Goal: Task Accomplishment & Management: Complete application form

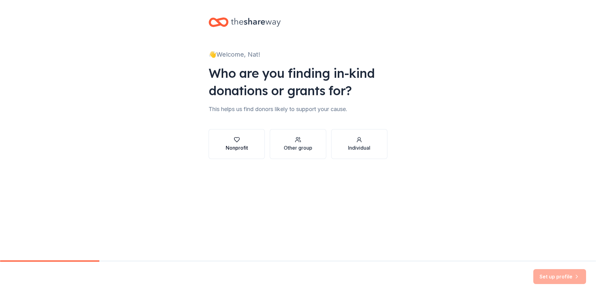
click at [239, 146] on div "Nonprofit" at bounding box center [237, 147] width 22 height 7
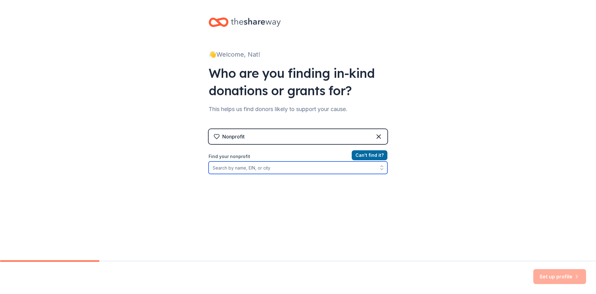
click at [259, 169] on input "Find your nonprofit" at bounding box center [298, 167] width 179 height 12
type input "261997398"
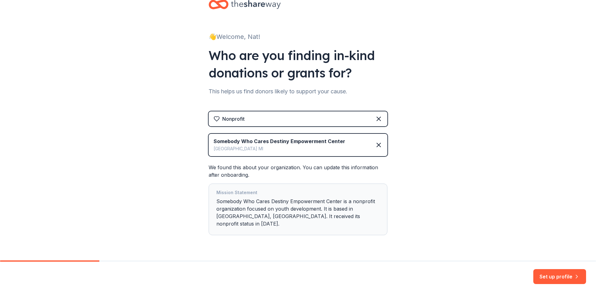
scroll to position [27, 0]
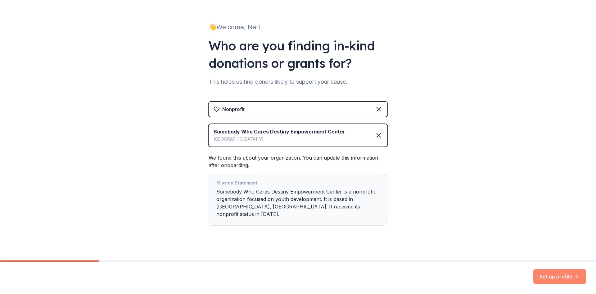
click at [572, 276] on button "Set up profile" at bounding box center [560, 276] width 53 height 15
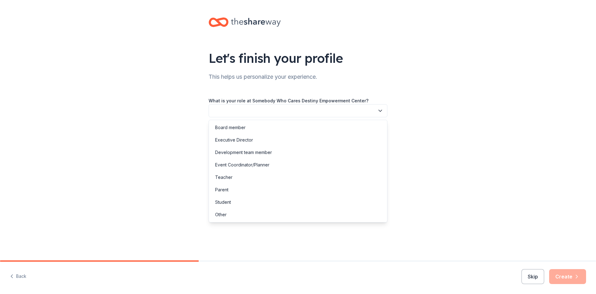
click at [270, 112] on button "button" at bounding box center [298, 110] width 179 height 13
click at [256, 142] on div "Executive Director" at bounding box center [298, 140] width 176 height 12
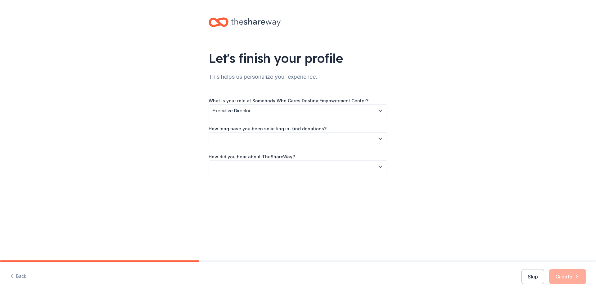
click at [256, 142] on button "button" at bounding box center [298, 138] width 179 height 13
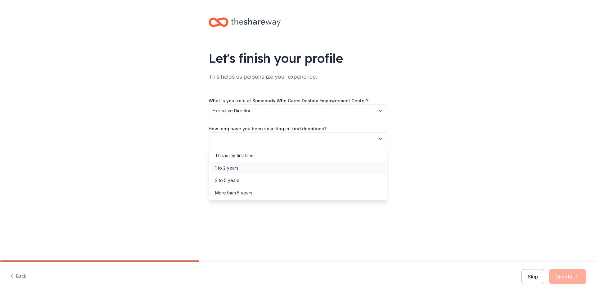
click at [245, 167] on div "1 to 2 years" at bounding box center [298, 168] width 176 height 12
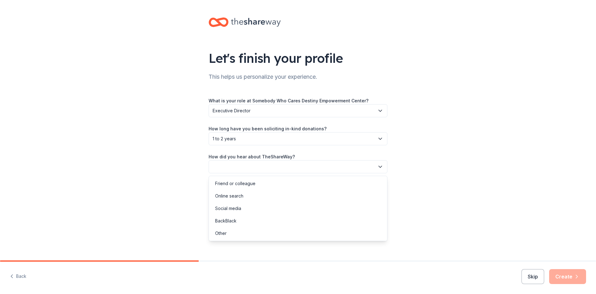
click at [241, 167] on button "button" at bounding box center [298, 166] width 179 height 13
click at [237, 194] on div "Online search" at bounding box center [229, 195] width 28 height 7
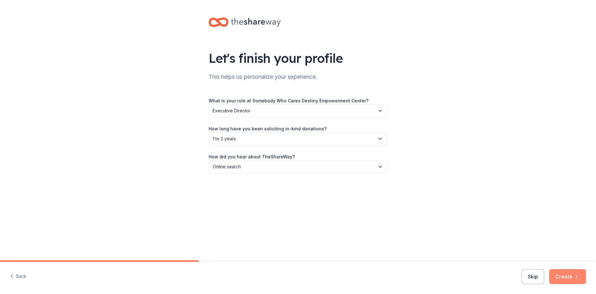
click at [581, 276] on button "Create" at bounding box center [568, 276] width 37 height 15
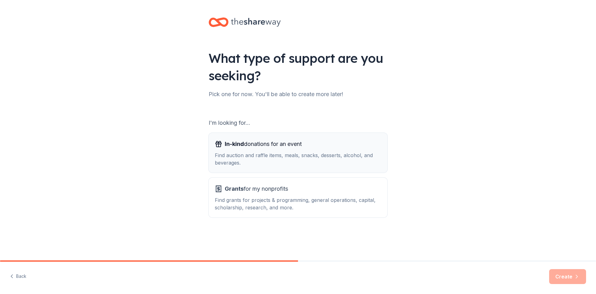
click at [300, 152] on div "Find auction and raffle items, meals, snacks, desserts, alcohol, and beverages." at bounding box center [298, 158] width 167 height 15
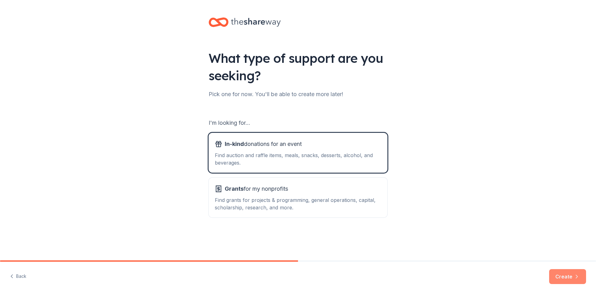
click at [554, 277] on button "Create" at bounding box center [568, 276] width 37 height 15
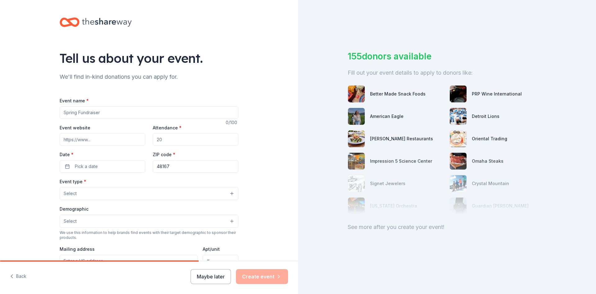
click at [95, 108] on input "Event name *" at bounding box center [149, 112] width 179 height 12
type input "c"
type input "Confidence From the inside out Self Empowerment Workshop"
click at [84, 134] on input "Event website" at bounding box center [103, 139] width 86 height 12
type input "[URL][DOMAIN_NAME]"
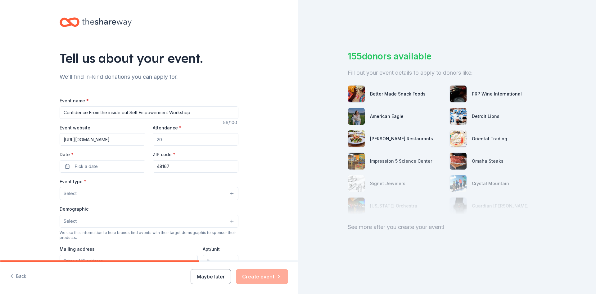
click at [183, 143] on input "Attendance *" at bounding box center [196, 139] width 86 height 12
type input "30"
click at [84, 165] on span "Pick a date" at bounding box center [86, 165] width 23 height 7
click at [135, 182] on button "Go to next month" at bounding box center [134, 182] width 9 height 9
click at [134, 182] on button "Go to next month" at bounding box center [134, 182] width 9 height 9
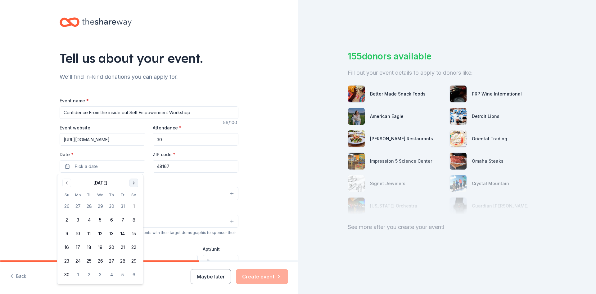
click at [134, 182] on button "Go to next month" at bounding box center [134, 182] width 9 height 9
click at [139, 249] on button "28" at bounding box center [133, 246] width 11 height 11
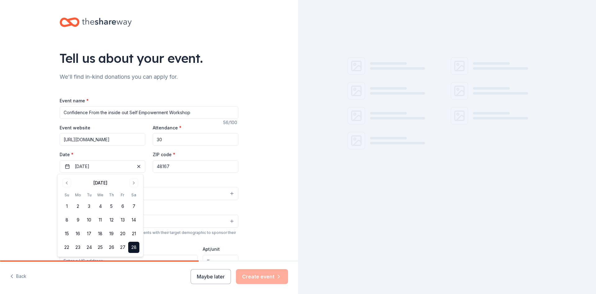
click at [188, 165] on input "48167" at bounding box center [196, 166] width 86 height 12
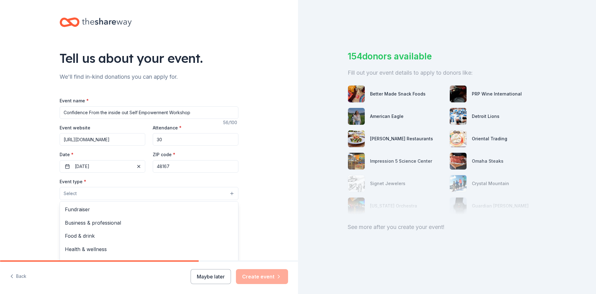
click at [115, 191] on button "Select" at bounding box center [149, 193] width 179 height 13
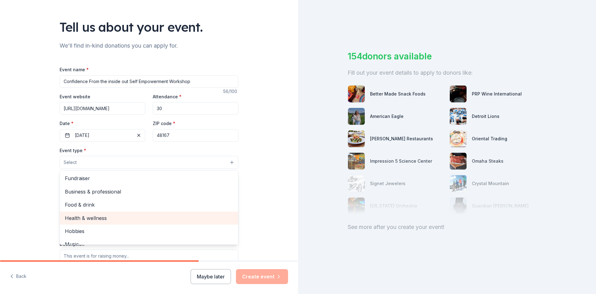
scroll to position [21, 0]
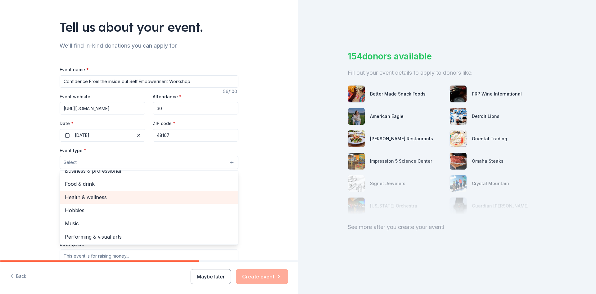
click at [95, 193] on span "Health & wellness" at bounding box center [149, 197] width 168 height 8
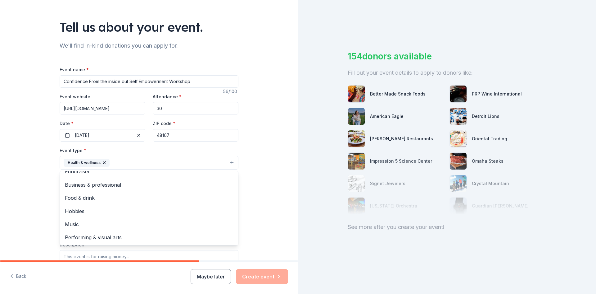
click at [5, 163] on div "Tell us about your event. We'll find in-kind donations you can apply for. Event…" at bounding box center [149, 176] width 298 height 414
click at [128, 165] on button "Health & wellness" at bounding box center [149, 163] width 179 height 14
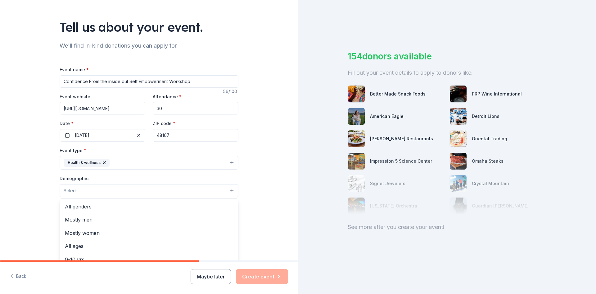
click at [91, 190] on button "Select" at bounding box center [149, 190] width 179 height 13
click at [87, 232] on span "Mostly women" at bounding box center [149, 233] width 168 height 8
click at [0, 193] on div "Tell us about your event. We'll find in-kind donations you can apply for. Event…" at bounding box center [149, 176] width 298 height 415
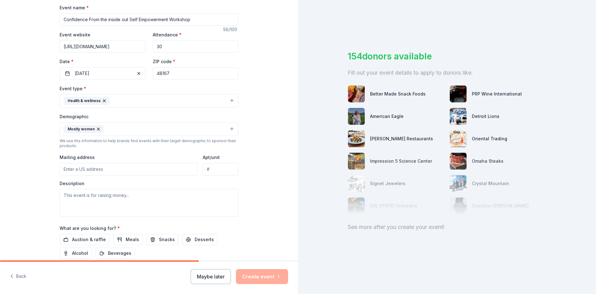
scroll to position [93, 0]
click at [89, 168] on input "Mailing address" at bounding box center [129, 168] width 138 height 12
click at [139, 169] on input "19511 W [GEOGRAPHIC_DATA]" at bounding box center [129, 168] width 138 height 12
type input "[STREET_ADDRESS]"
click at [121, 199] on textarea at bounding box center [149, 202] width 179 height 28
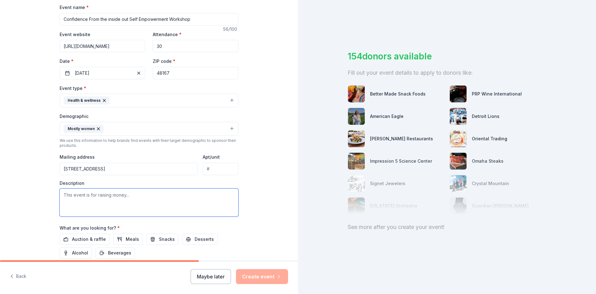
click at [103, 195] on textarea at bounding box center [149, 202] width 179 height 28
paste textarea "[DATE][DATE], Somebody Who Cares Destiny Empowerment Center will host a Self-Ca…"
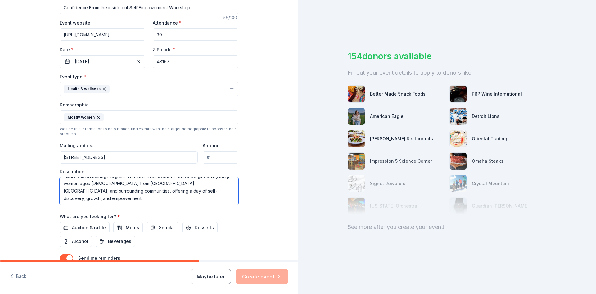
scroll to position [124, 0]
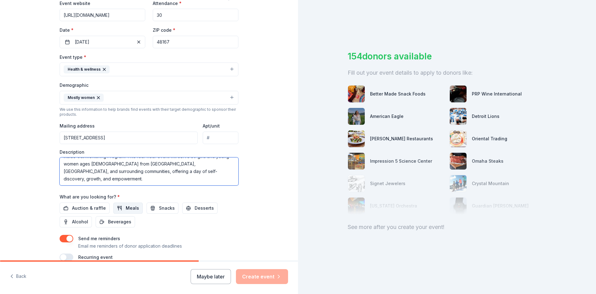
type textarea "[DATE][DATE], Somebody Who Cares Destiny Empowerment Center will host a Self-Ca…"
click at [120, 208] on button "Meals" at bounding box center [128, 207] width 30 height 11
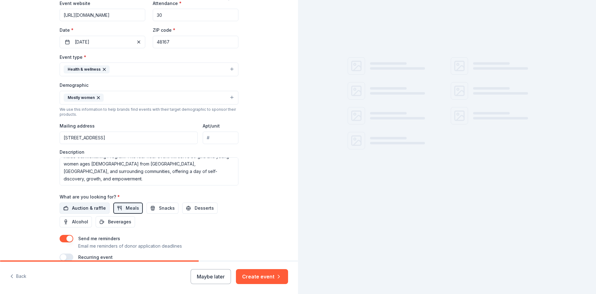
click at [94, 209] on span "Auction & raffle" at bounding box center [89, 207] width 34 height 7
click at [165, 210] on span "Snacks" at bounding box center [167, 207] width 16 height 7
click at [209, 210] on button "Desserts" at bounding box center [199, 207] width 35 height 11
click at [119, 224] on span "Beverages" at bounding box center [119, 221] width 23 height 7
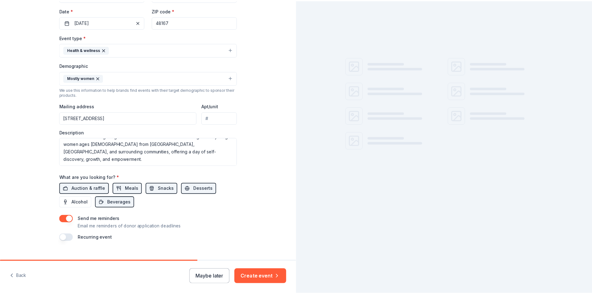
scroll to position [155, 0]
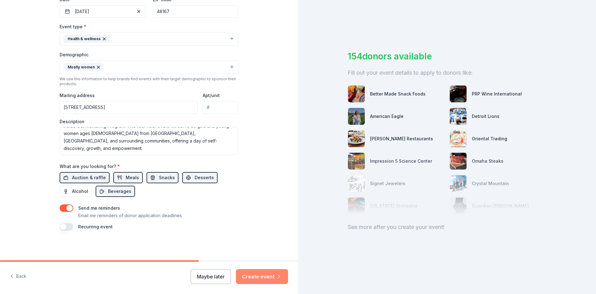
click at [265, 274] on button "Create event" at bounding box center [262, 276] width 52 height 15
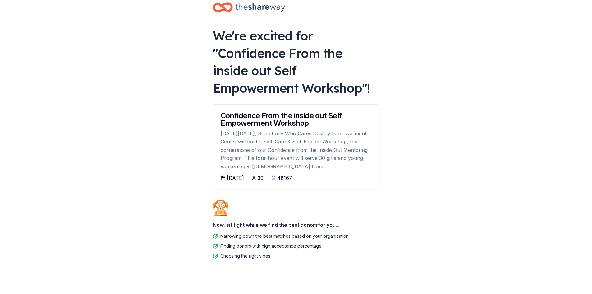
scroll to position [19, 0]
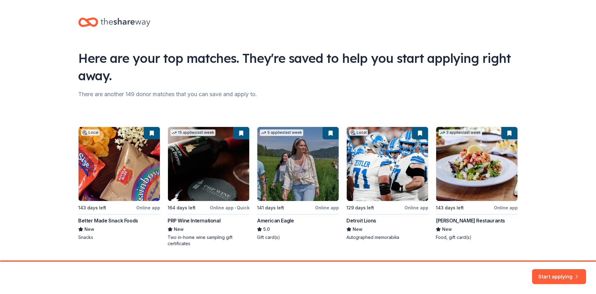
click at [150, 134] on div "Local 143 days left Online app Better Made Snack Foods New Snacks 15 applies la…" at bounding box center [298, 186] width 440 height 120
click at [115, 150] on div "Local 143 days left Online app Better Made Snack Foods New Snacks 15 applies la…" at bounding box center [298, 186] width 440 height 120
click at [549, 275] on button "Start applying" at bounding box center [559, 273] width 54 height 15
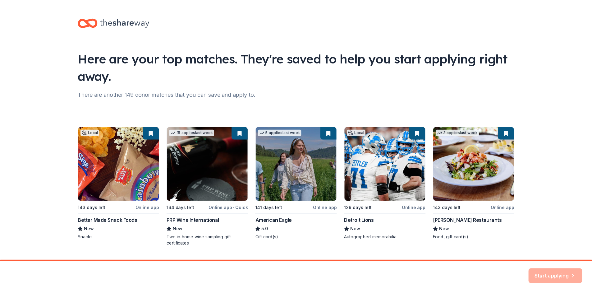
scroll to position [16, 0]
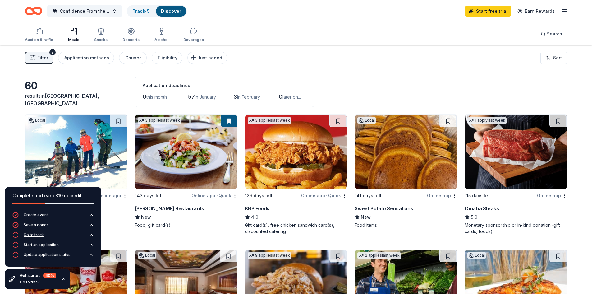
click at [33, 235] on div "Go to track" at bounding box center [34, 234] width 20 height 5
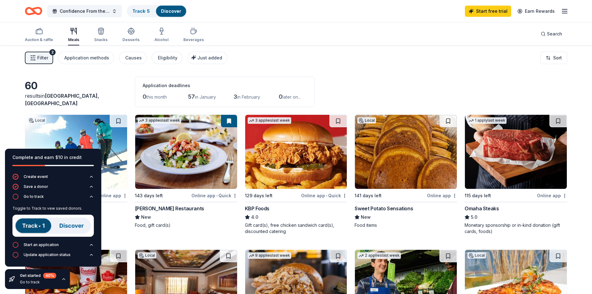
click at [32, 223] on img at bounding box center [52, 225] width 81 height 22
click at [51, 244] on div "Start an application" at bounding box center [41, 244] width 35 height 5
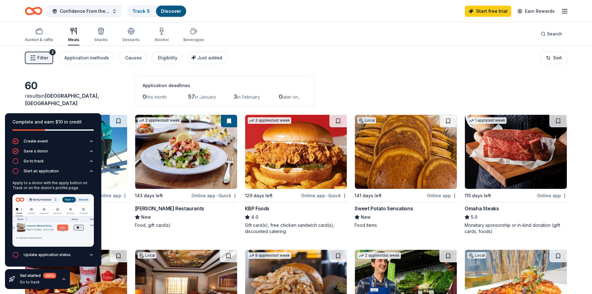
click at [307, 84] on div "Application deadlines" at bounding box center [225, 85] width 164 height 7
click at [91, 255] on icon "button" at bounding box center [91, 254] width 5 height 5
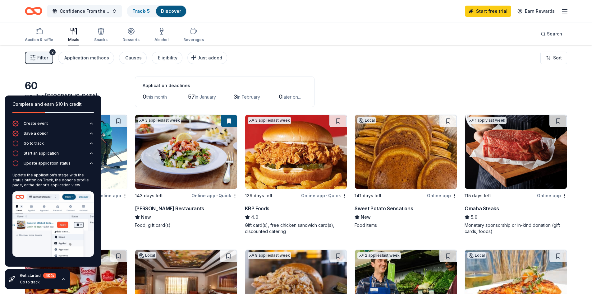
click at [61, 278] on icon "button" at bounding box center [63, 278] width 5 height 5
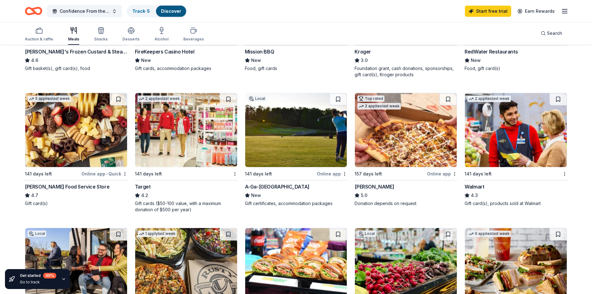
scroll to position [311, 0]
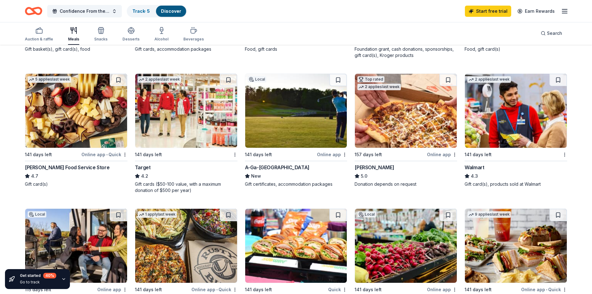
click at [180, 179] on div "4.2" at bounding box center [186, 175] width 103 height 7
click at [228, 78] on button at bounding box center [228, 80] width 17 height 12
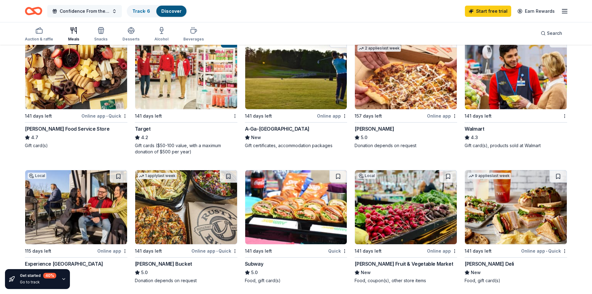
scroll to position [230, 0]
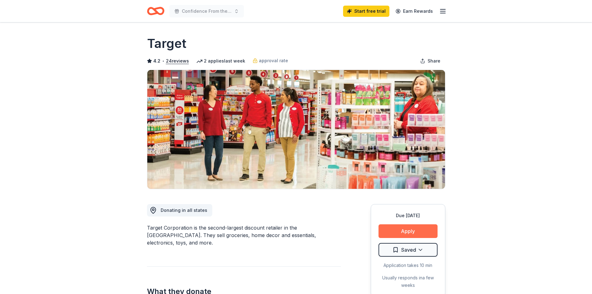
click at [412, 231] on button "Apply" at bounding box center [407, 231] width 59 height 14
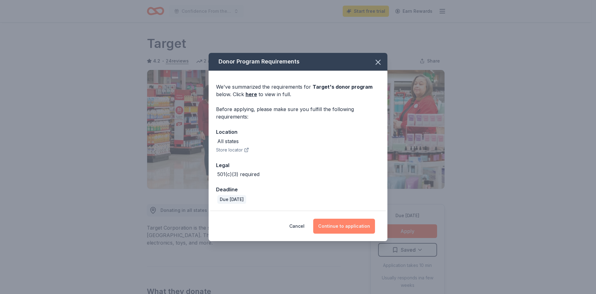
click at [339, 226] on button "Continue to application" at bounding box center [344, 225] width 62 height 15
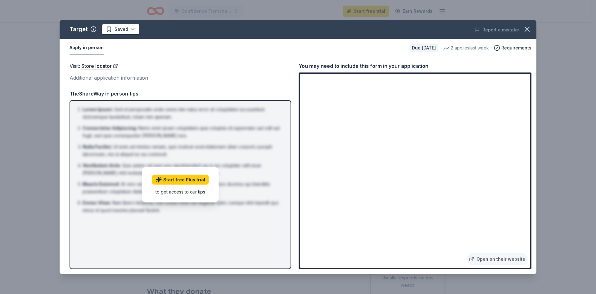
click at [480, 48] on div "2 applies last week" at bounding box center [467, 47] width 46 height 7
click at [507, 48] on span "Requirements" at bounding box center [517, 47] width 30 height 7
click at [199, 179] on link "Start free Plus trial" at bounding box center [180, 179] width 57 height 10
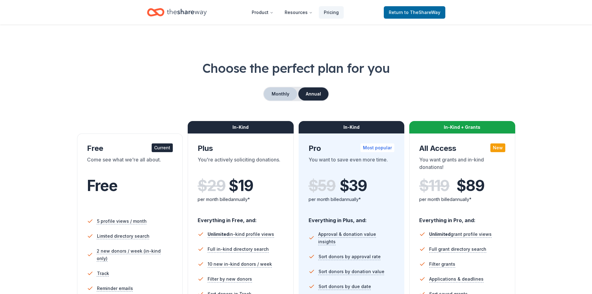
click at [284, 96] on button "Monthly" at bounding box center [280, 93] width 33 height 13
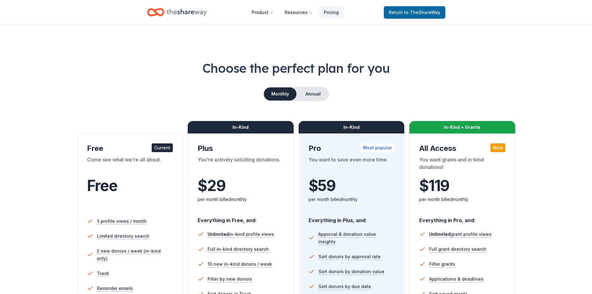
click at [154, 148] on div "Current" at bounding box center [162, 147] width 21 height 9
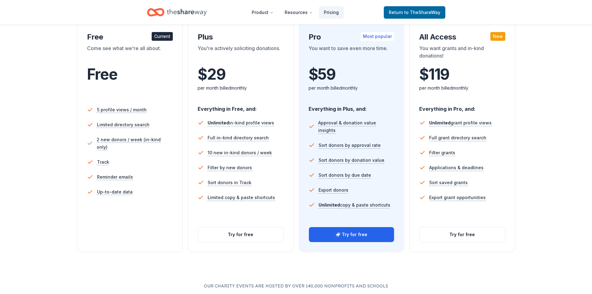
scroll to position [186, 0]
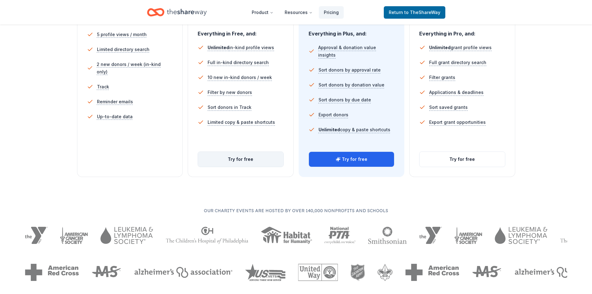
click at [244, 158] on button "Try for free" at bounding box center [240, 159] width 85 height 15
